Goal: Use online tool/utility: Utilize a website feature to perform a specific function

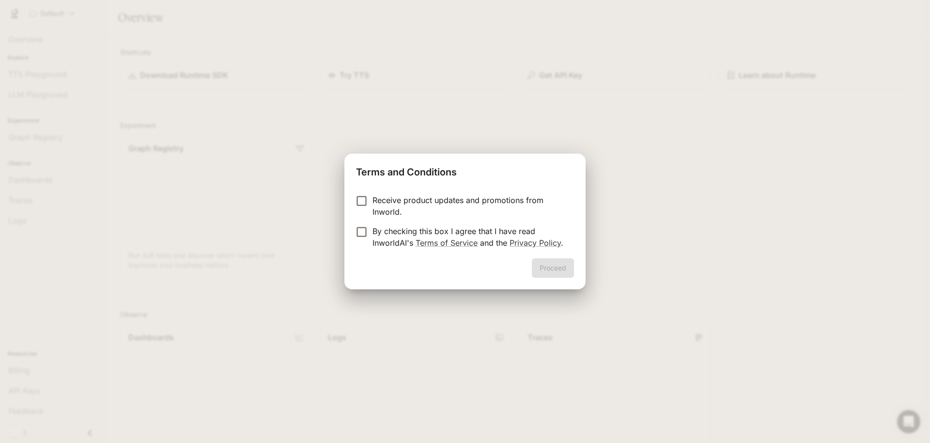
click at [545, 276] on div "Proceed" at bounding box center [464, 273] width 241 height 31
click at [547, 266] on div "Proceed" at bounding box center [464, 273] width 241 height 31
click at [367, 239] on label "By checking this box I agree that I have read InworldAI's Terms of Service and …" at bounding box center [458, 236] width 215 height 23
click at [571, 264] on button "Proceed" at bounding box center [553, 267] width 42 height 19
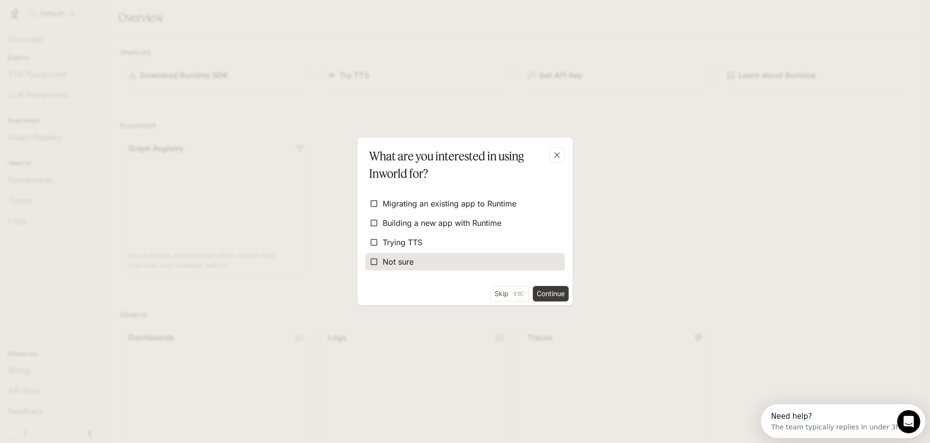
click at [423, 264] on label "Not sure" at bounding box center [464, 261] width 199 height 17
click at [505, 290] on button "Skip Esc" at bounding box center [509, 293] width 39 height 15
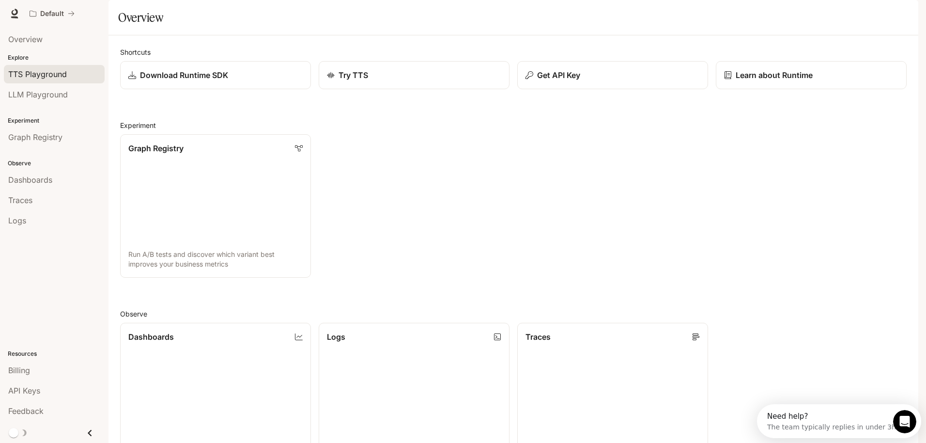
click at [56, 69] on span "TTS Playground" at bounding box center [37, 74] width 59 height 12
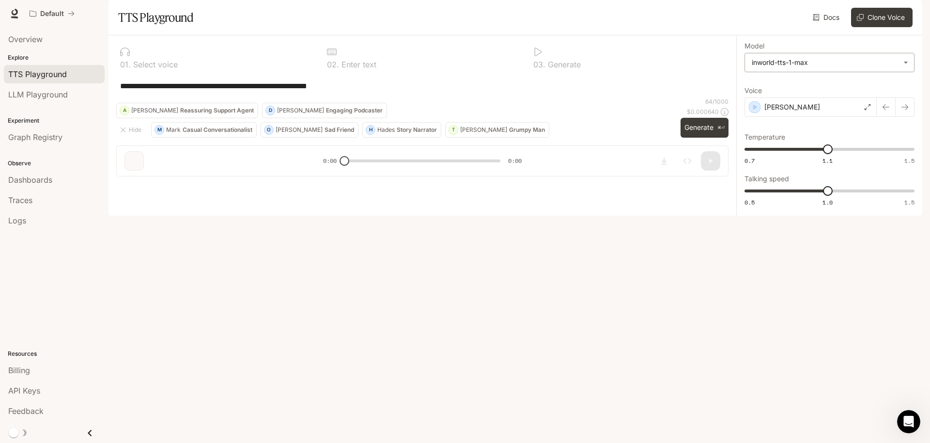
click at [839, 92] on body "**********" at bounding box center [465, 221] width 930 height 443
click at [806, 275] on div at bounding box center [465, 221] width 930 height 443
click at [149, 57] on div at bounding box center [215, 52] width 191 height 10
click at [377, 68] on div "0 2 . Enter text" at bounding box center [422, 65] width 191 height 8
click at [544, 68] on p "0 3 ." at bounding box center [539, 65] width 12 height 8
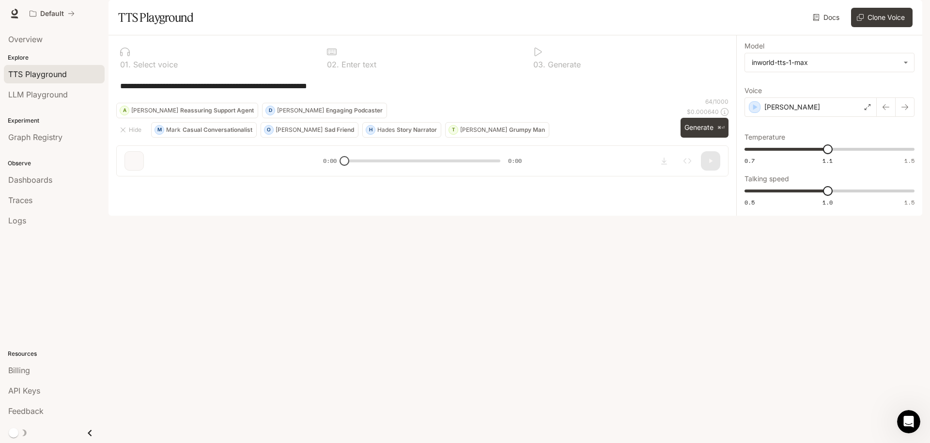
click at [135, 184] on div "**********" at bounding box center [422, 109] width 628 height 149
click at [130, 138] on button "Hide" at bounding box center [131, 129] width 31 height 15
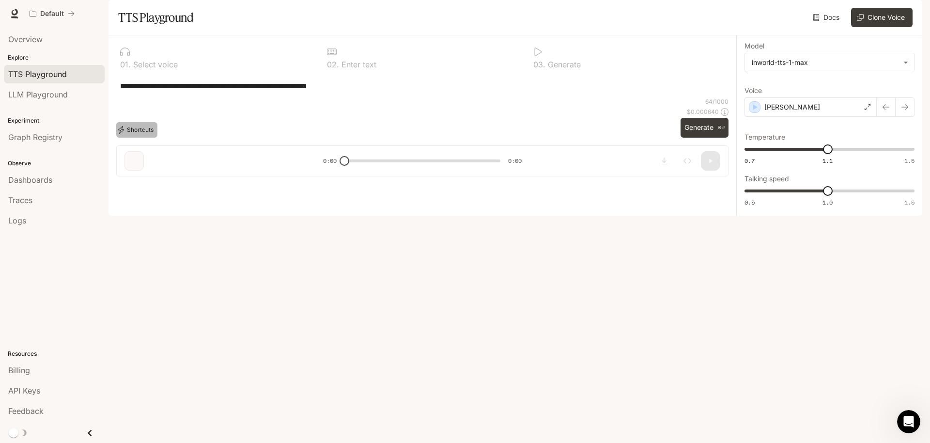
click at [130, 138] on button "Shortcuts" at bounding box center [136, 129] width 41 height 15
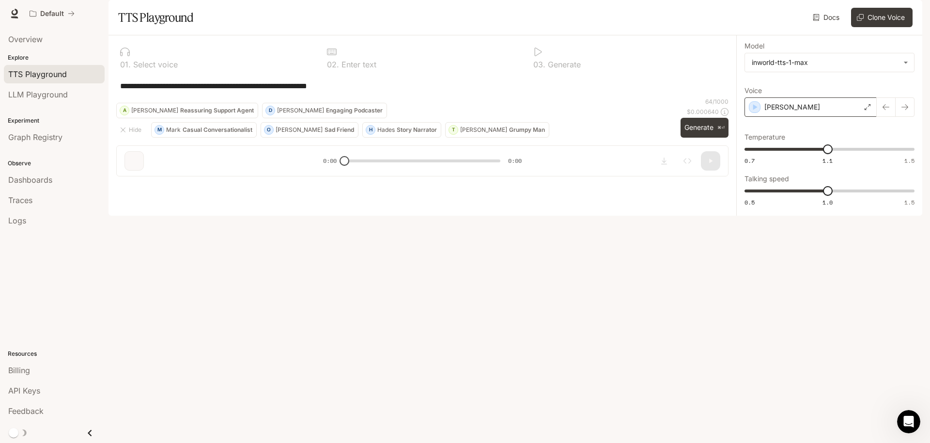
click at [862, 117] on div "[PERSON_NAME]" at bounding box center [810, 106] width 132 height 19
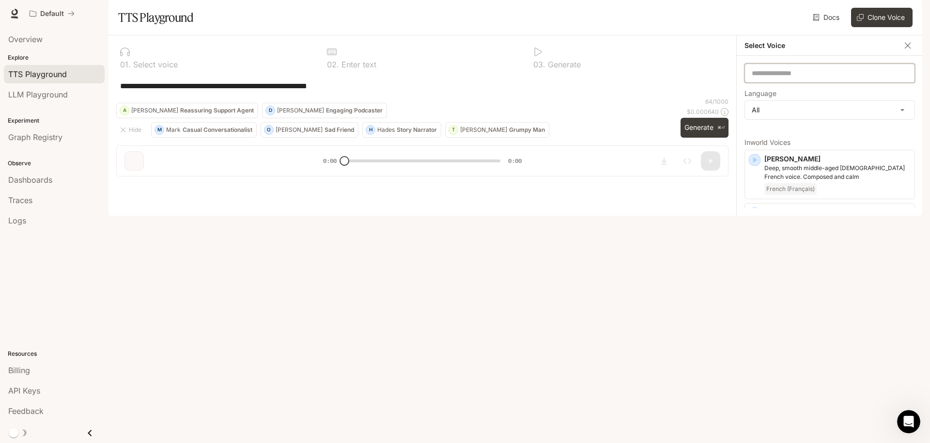
click at [889, 78] on input "text" at bounding box center [829, 73] width 169 height 10
click at [906, 48] on icon "button" at bounding box center [907, 45] width 6 height 6
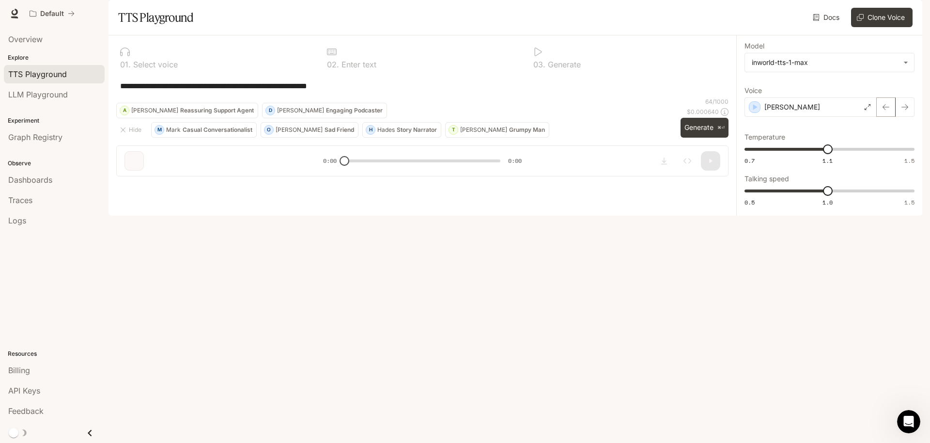
click at [890, 117] on button "button" at bounding box center [885, 106] width 19 height 19
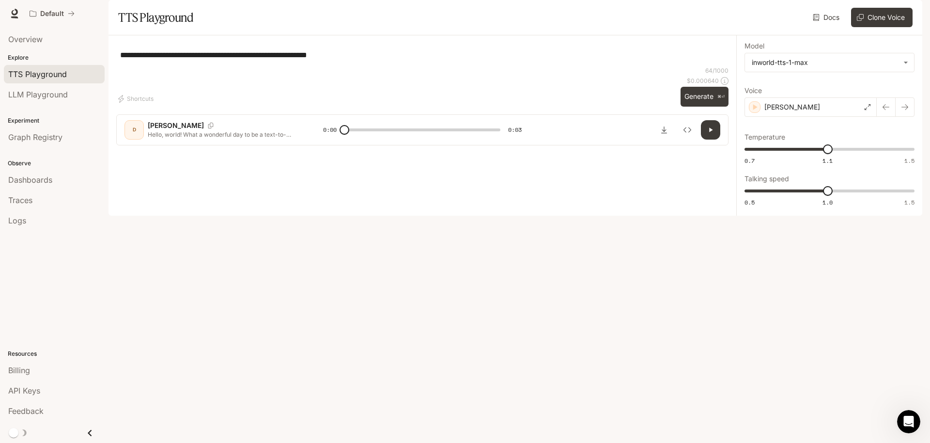
click at [900, 117] on button "button" at bounding box center [904, 106] width 19 height 19
type input "*"
click at [908, 27] on button "Clone Voice" at bounding box center [881, 17] width 61 height 19
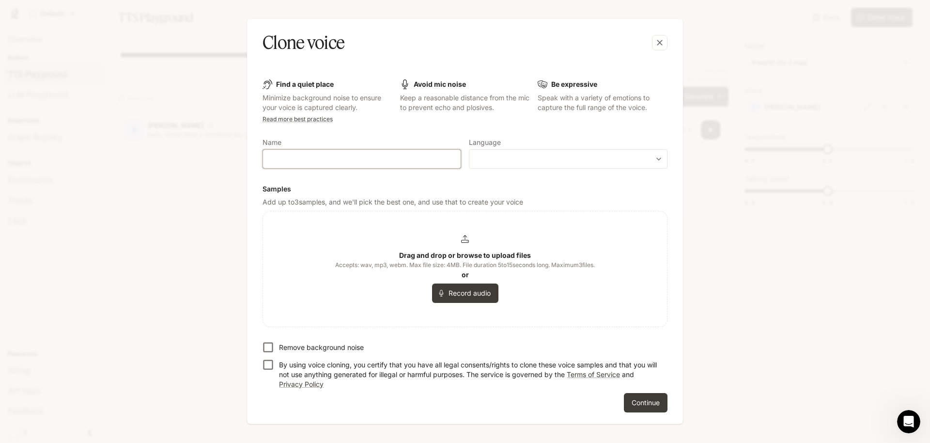
click at [372, 161] on input "text" at bounding box center [362, 159] width 198 height 10
type input "***"
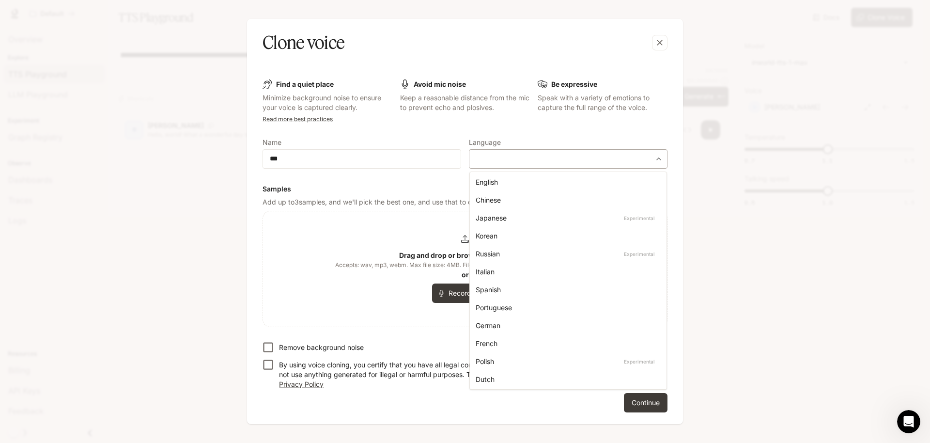
click at [525, 160] on body "**********" at bounding box center [465, 221] width 930 height 443
click at [501, 184] on div "English" at bounding box center [565, 182] width 181 height 10
type input "*****"
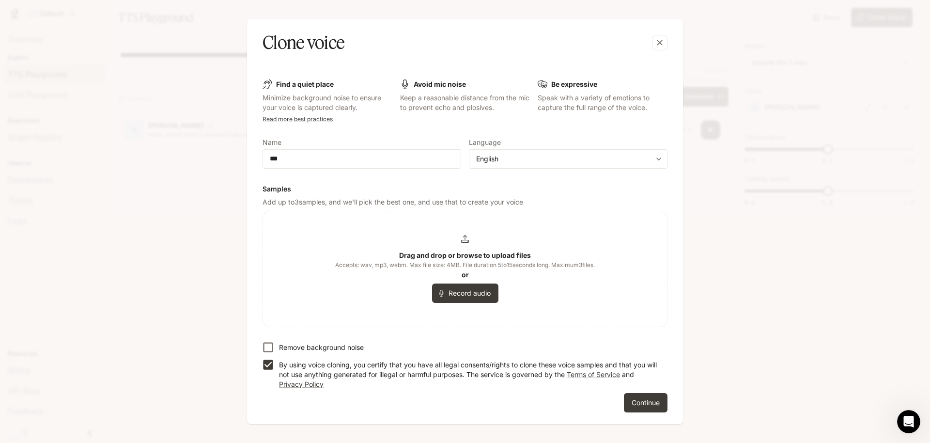
click at [538, 192] on h6 "Samples" at bounding box center [464, 189] width 405 height 10
click at [463, 288] on button "Record audio" at bounding box center [465, 292] width 66 height 19
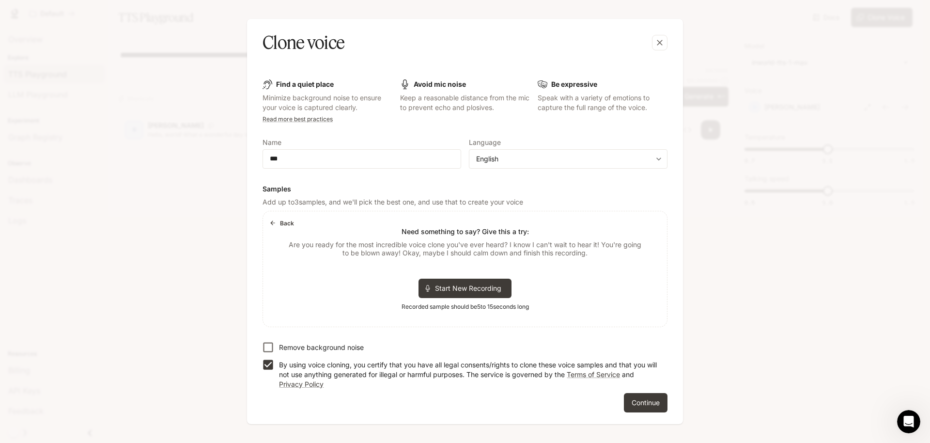
click at [463, 288] on span "Start New Recording" at bounding box center [471, 288] width 73 height 10
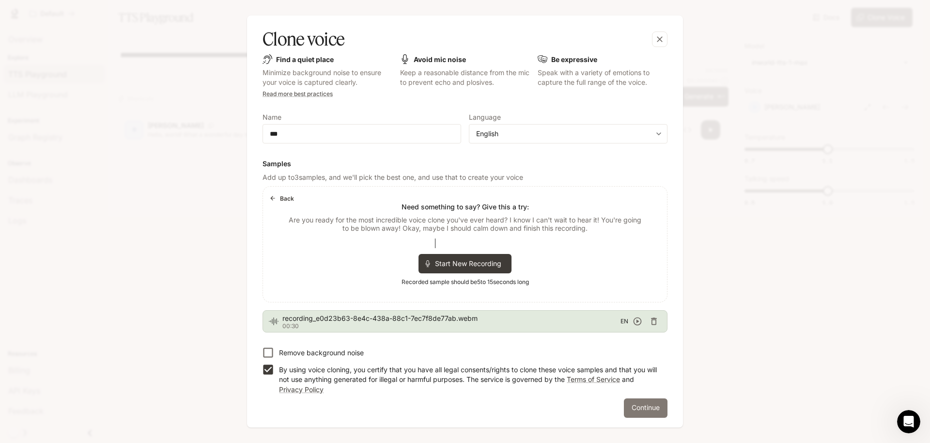
scroll to position [24, 0]
click at [641, 407] on button "Continue" at bounding box center [646, 406] width 44 height 19
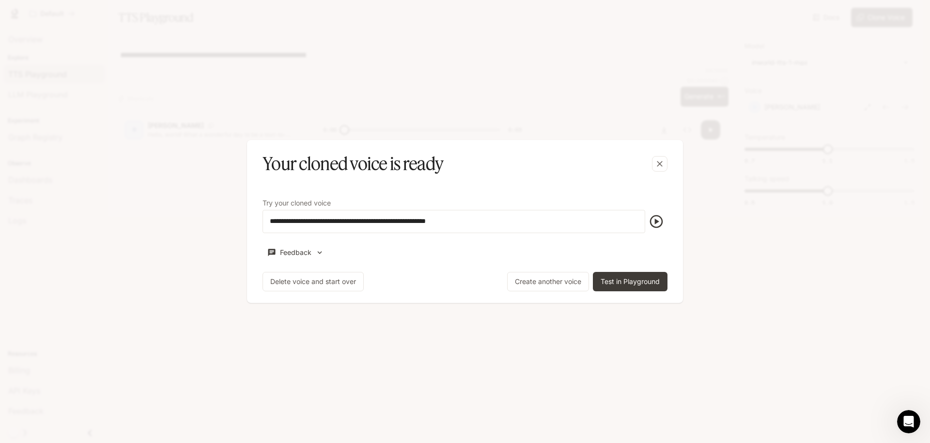
click at [656, 216] on icon "button" at bounding box center [655, 221] width 15 height 15
click at [653, 220] on icon "button" at bounding box center [655, 221] width 15 height 15
click at [655, 224] on icon "button" at bounding box center [655, 221] width 15 height 15
click at [655, 225] on icon "button" at bounding box center [655, 221] width 15 height 15
click at [345, 284] on button "Delete voice and start over" at bounding box center [312, 281] width 101 height 19
